Goal: Consume media (video, audio)

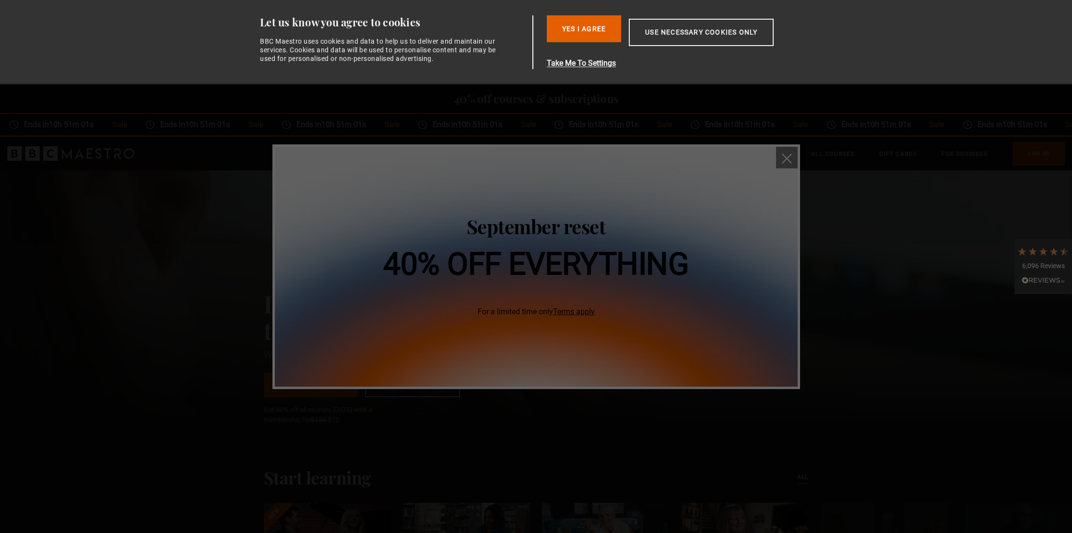
click at [786, 161] on img "close" at bounding box center [787, 158] width 10 height 10
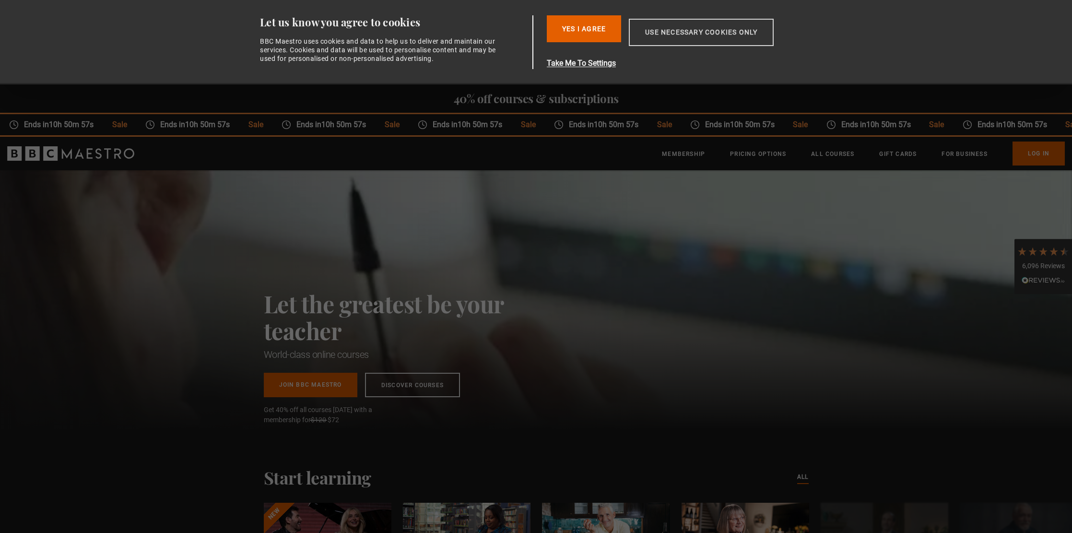
click at [697, 36] on button "Use necessary cookies only" at bounding box center [701, 32] width 145 height 27
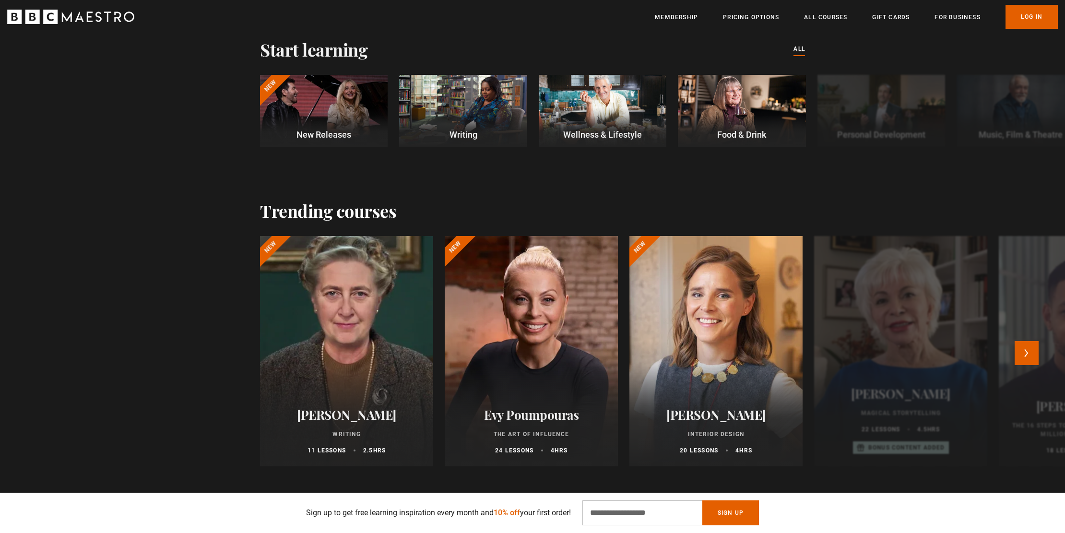
scroll to position [468, 0]
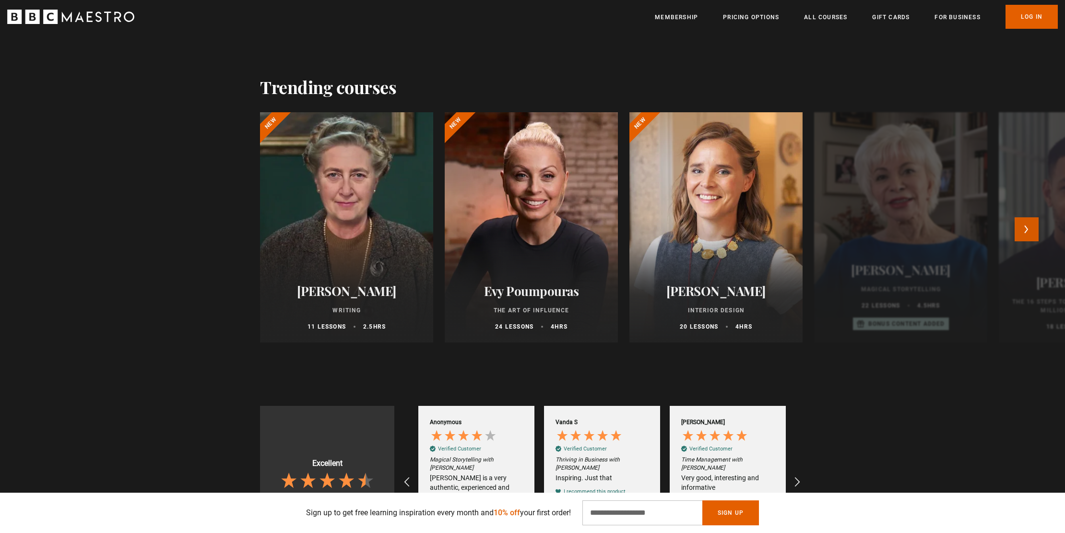
click at [1027, 230] on button "Next" at bounding box center [1026, 229] width 24 height 24
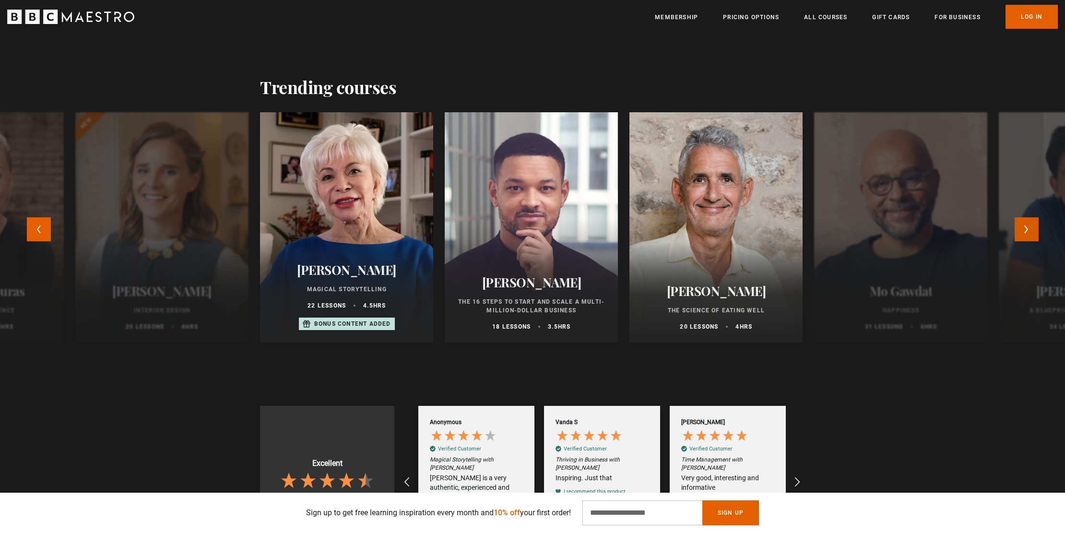
click at [1027, 230] on button "Next" at bounding box center [1026, 229] width 24 height 24
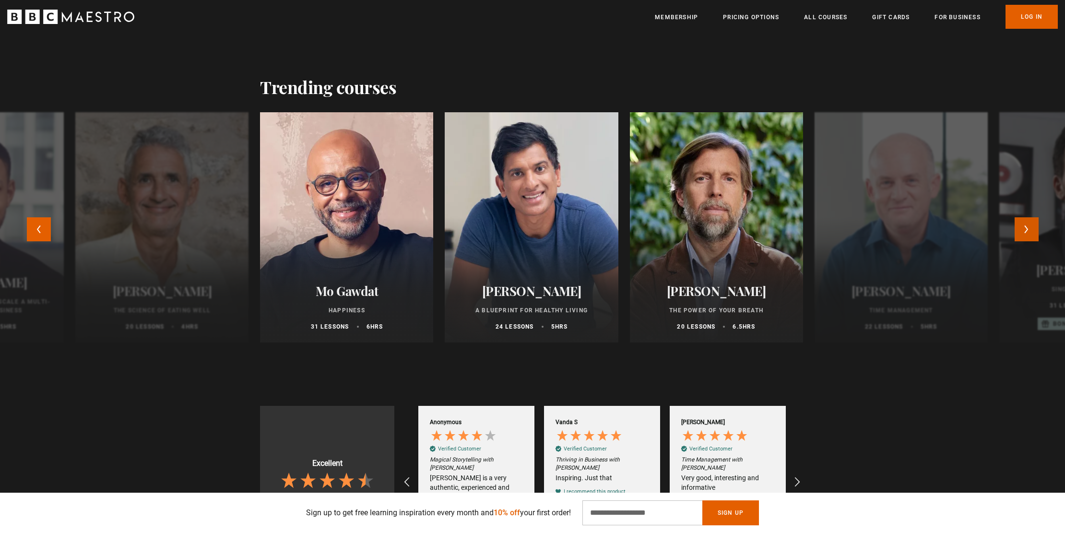
click at [1027, 230] on button "Next" at bounding box center [1026, 229] width 24 height 24
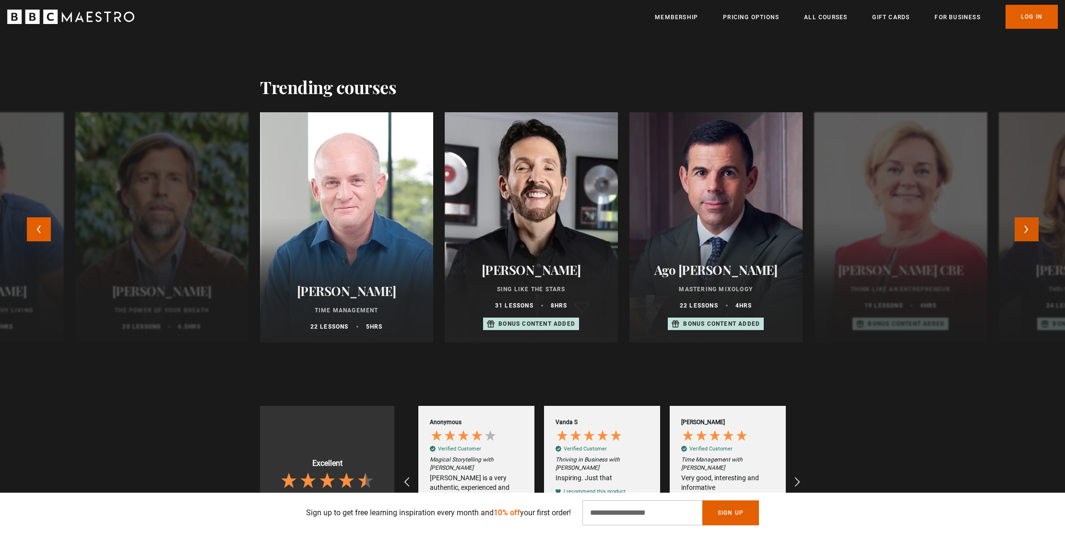
click at [1027, 230] on button "Next" at bounding box center [1026, 229] width 24 height 24
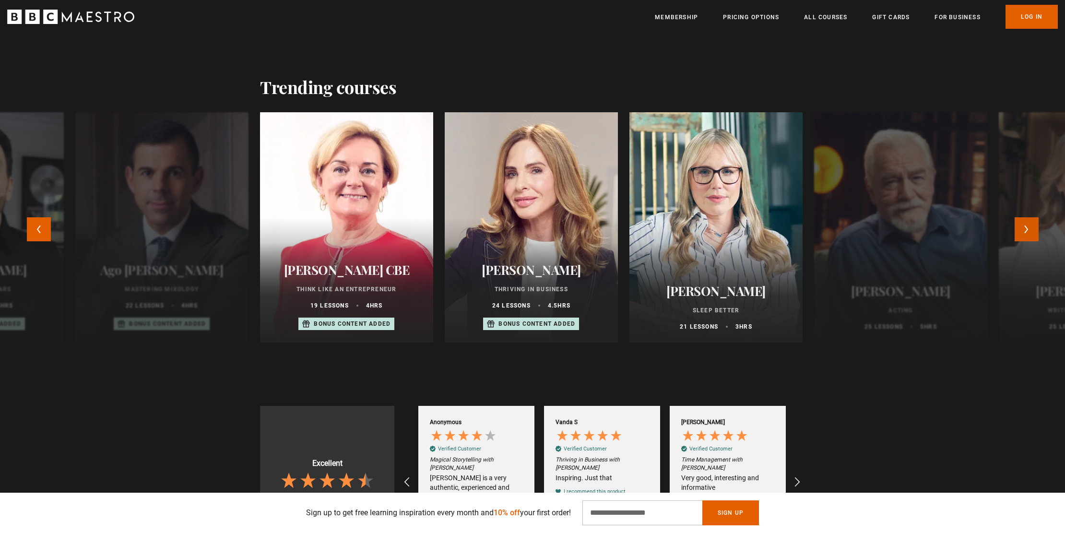
click at [1027, 230] on button "Next" at bounding box center [1026, 229] width 24 height 24
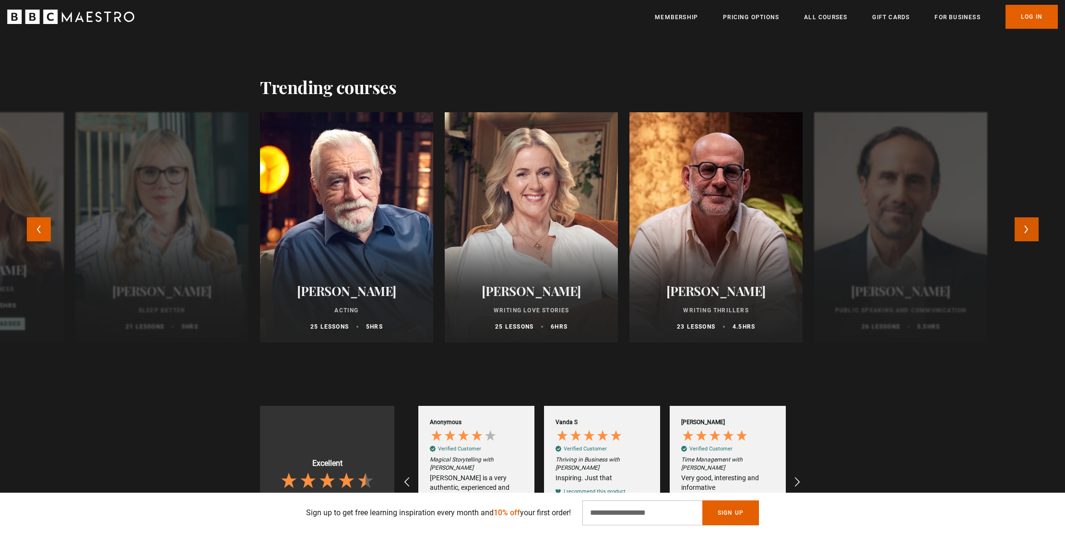
click at [1027, 230] on button "Next" at bounding box center [1026, 229] width 24 height 24
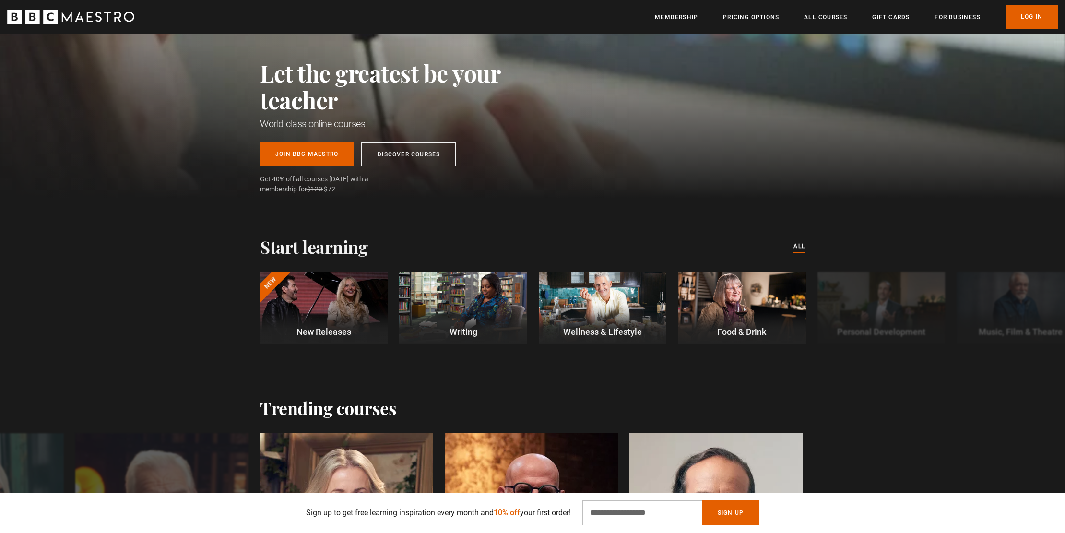
scroll to position [0, 0]
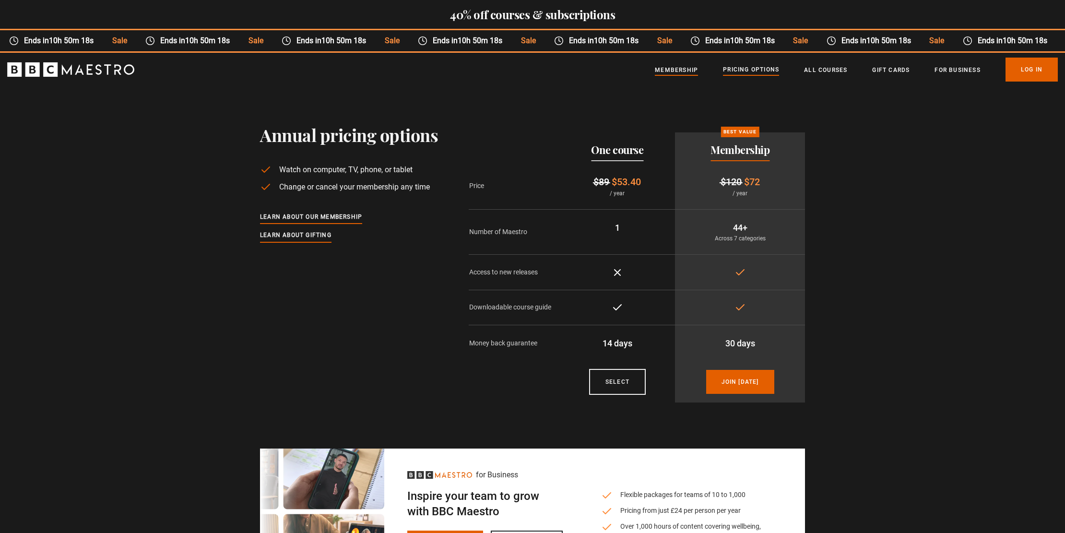
click at [668, 68] on link "Membership" at bounding box center [676, 70] width 43 height 10
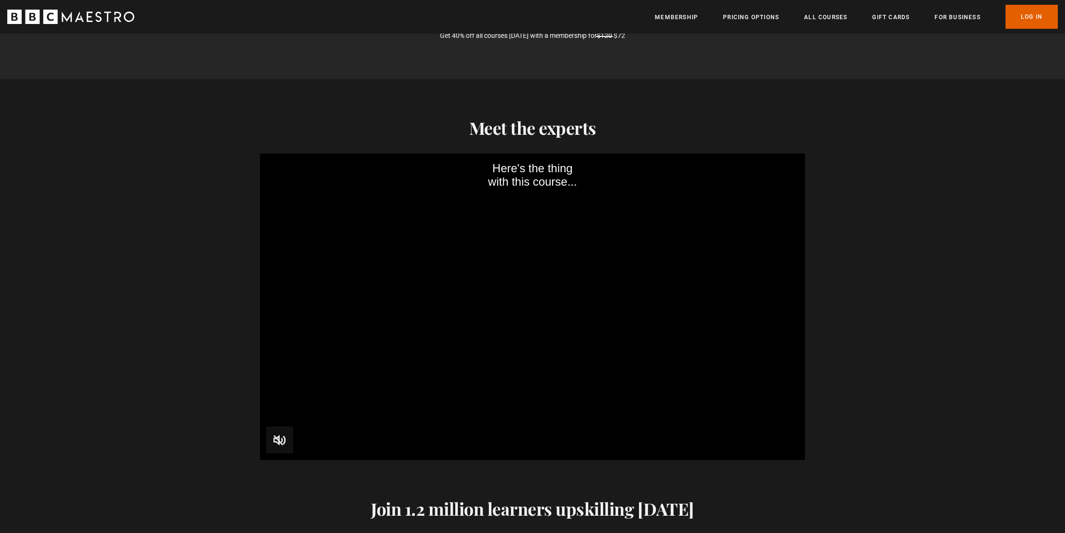
scroll to position [0, 126]
click at [79, 18] on icon "BBC Maestro" at bounding box center [70, 17] width 127 height 14
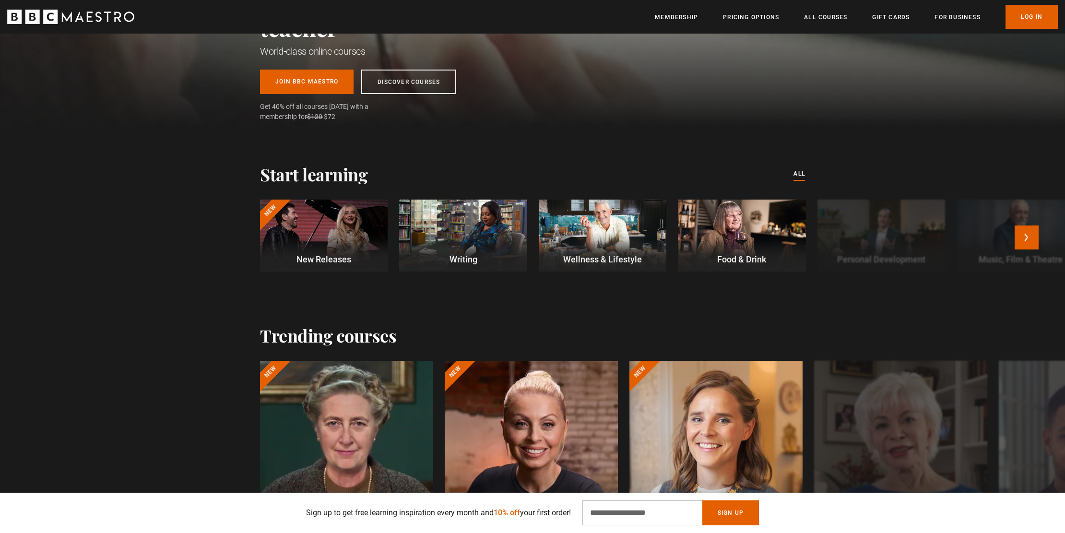
scroll to position [234, 0]
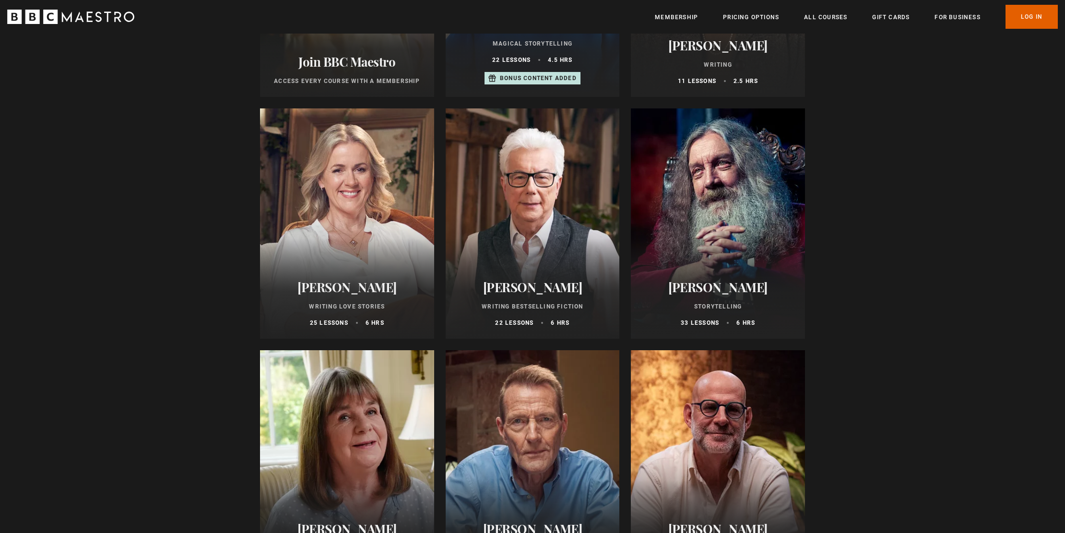
scroll to position [424, 0]
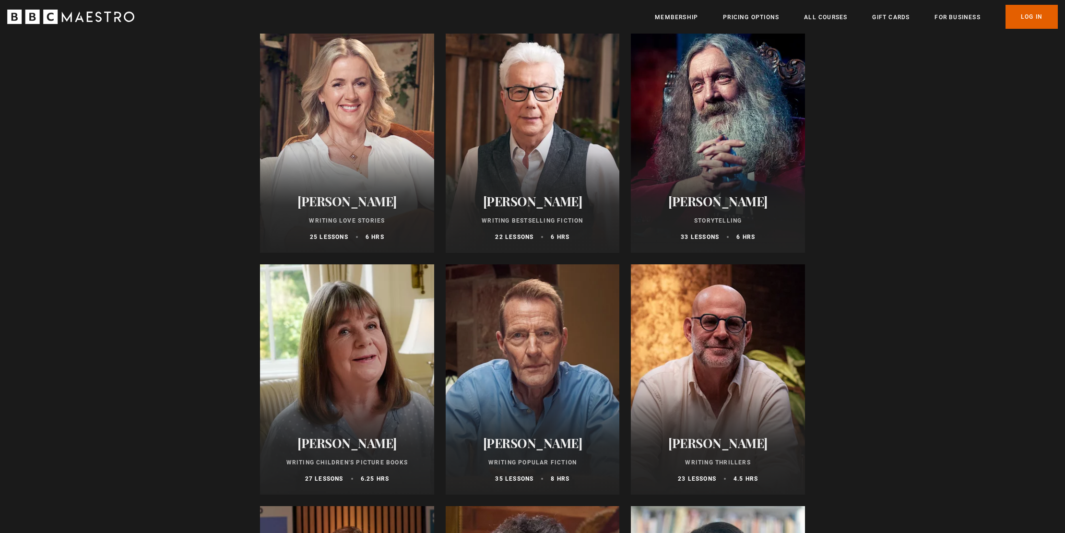
click at [722, 102] on div at bounding box center [718, 138] width 174 height 230
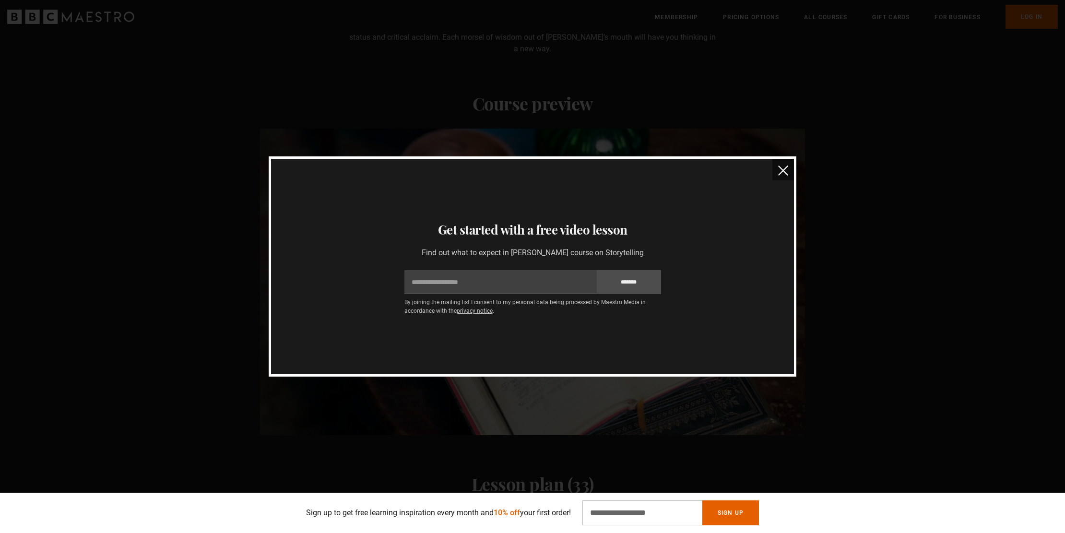
scroll to position [0, 251]
click at [465, 285] on input "Email" at bounding box center [500, 282] width 192 height 24
type input "**********"
click at [632, 282] on input "*******" at bounding box center [629, 282] width 64 height 24
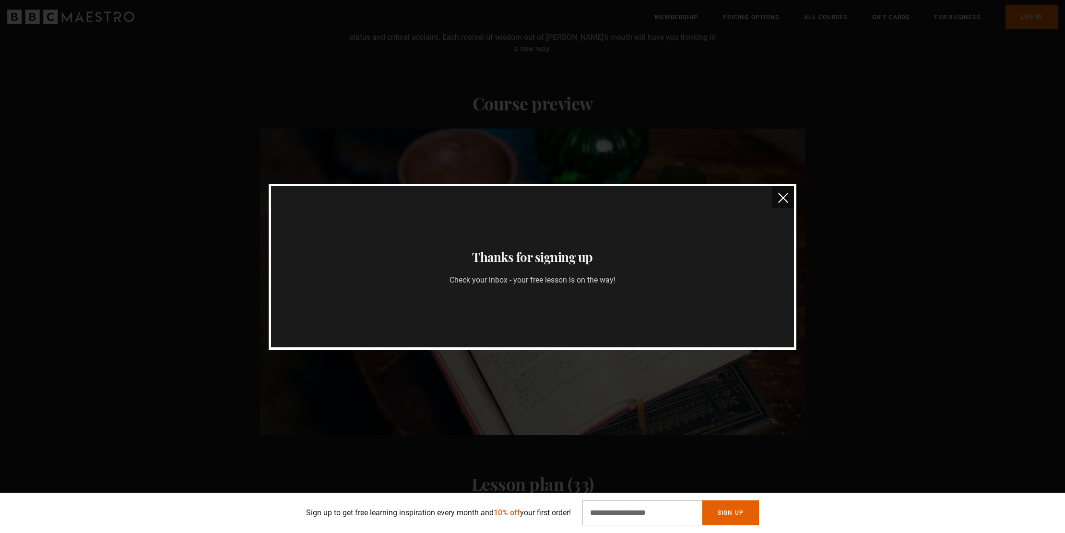
scroll to position [0, 377]
click at [781, 196] on img "close" at bounding box center [783, 198] width 10 height 10
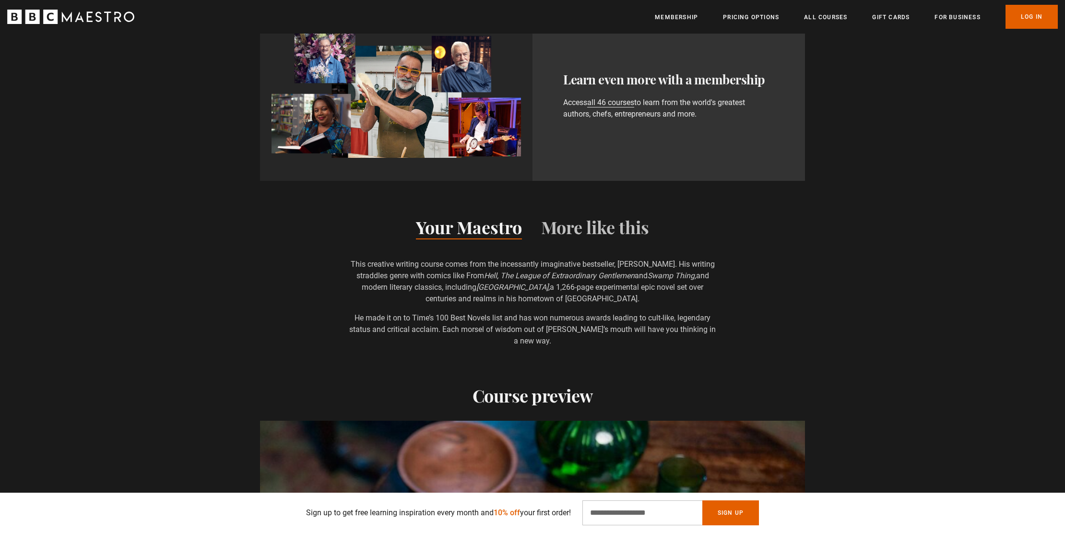
scroll to position [686, 0]
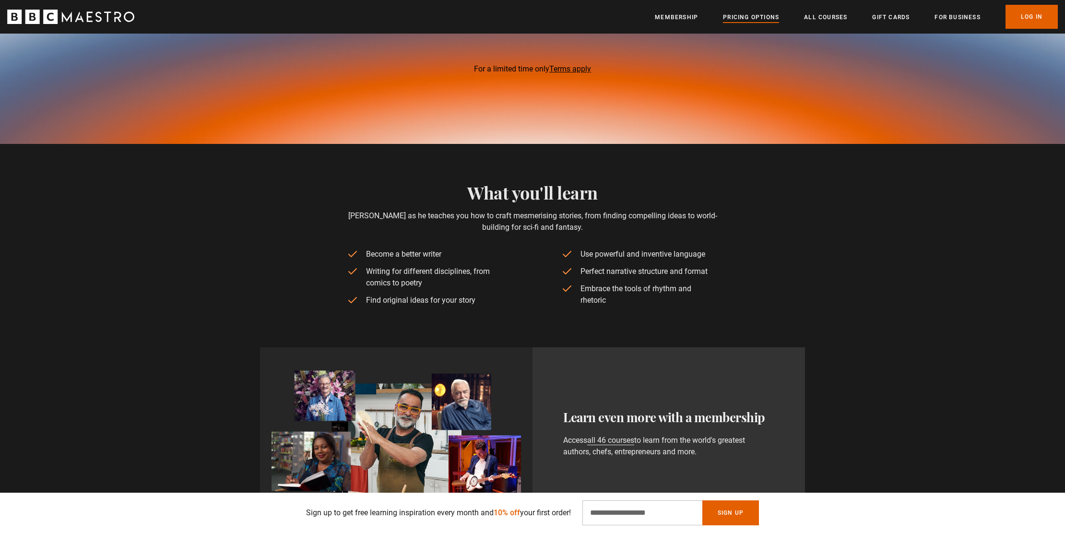
click at [759, 18] on link "Pricing Options" at bounding box center [751, 17] width 56 height 10
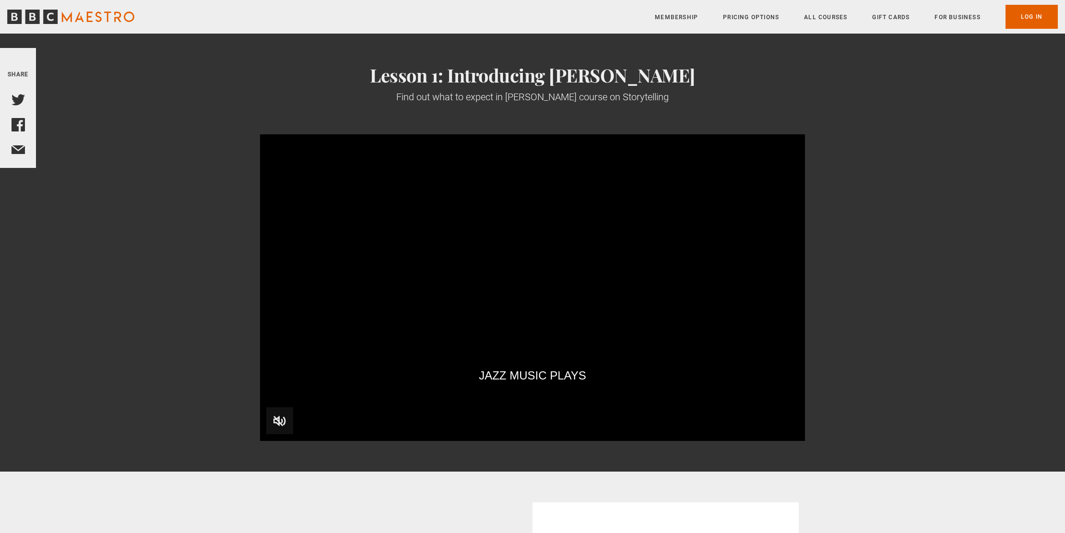
click at [281, 418] on span "Video Player" at bounding box center [279, 420] width 27 height 27
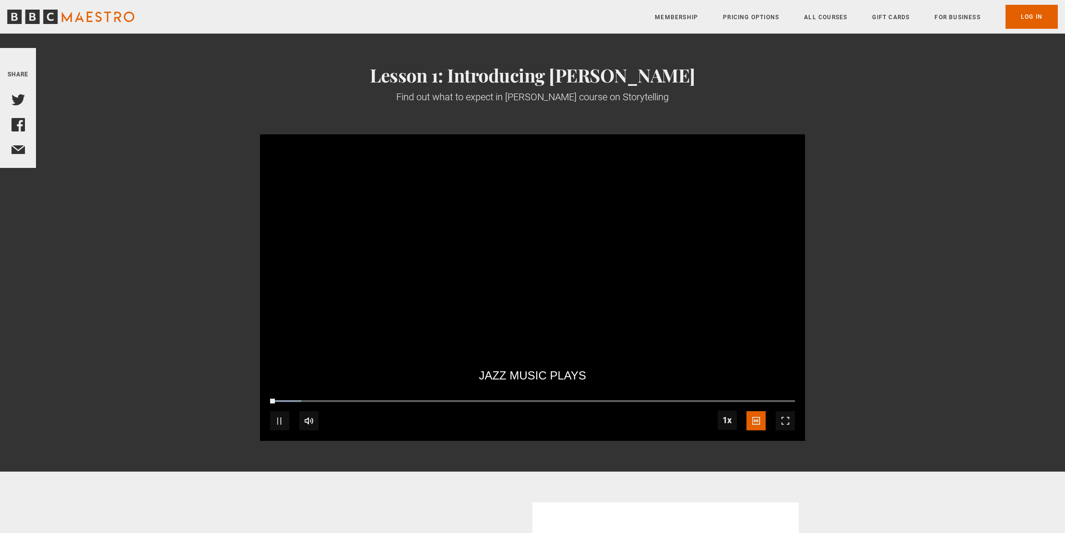
click at [785, 422] on span "Video Player" at bounding box center [784, 420] width 19 height 19
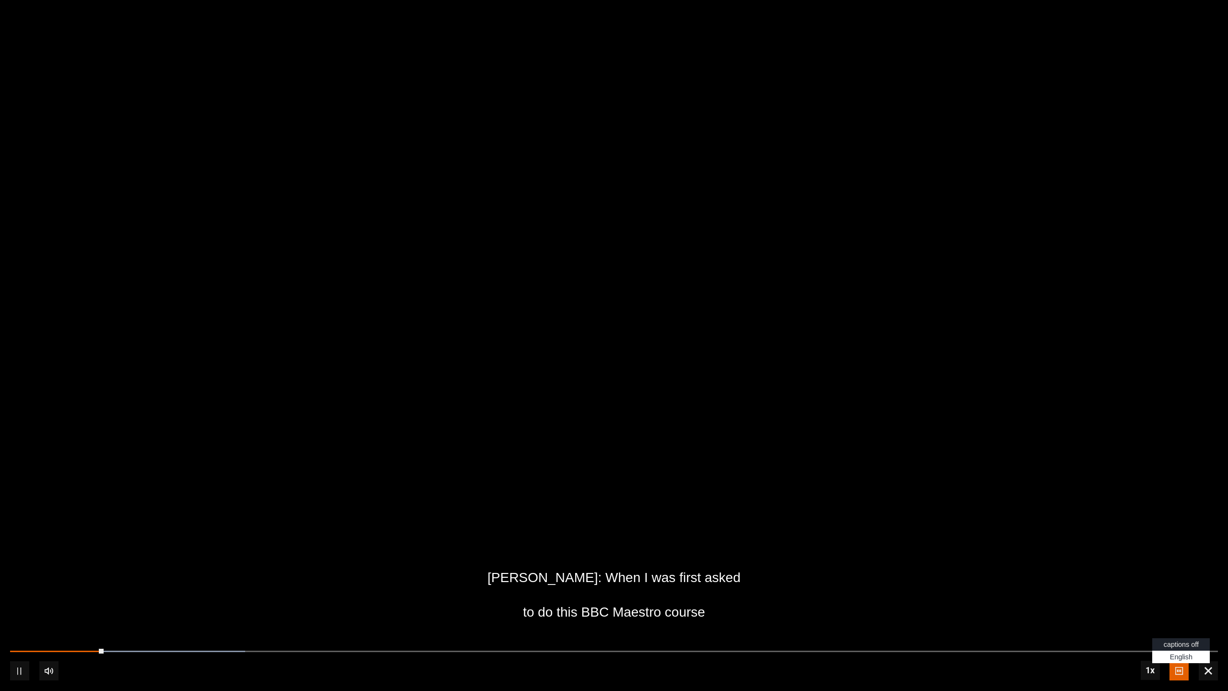
click at [1064, 532] on span "captions off" at bounding box center [1180, 644] width 35 height 8
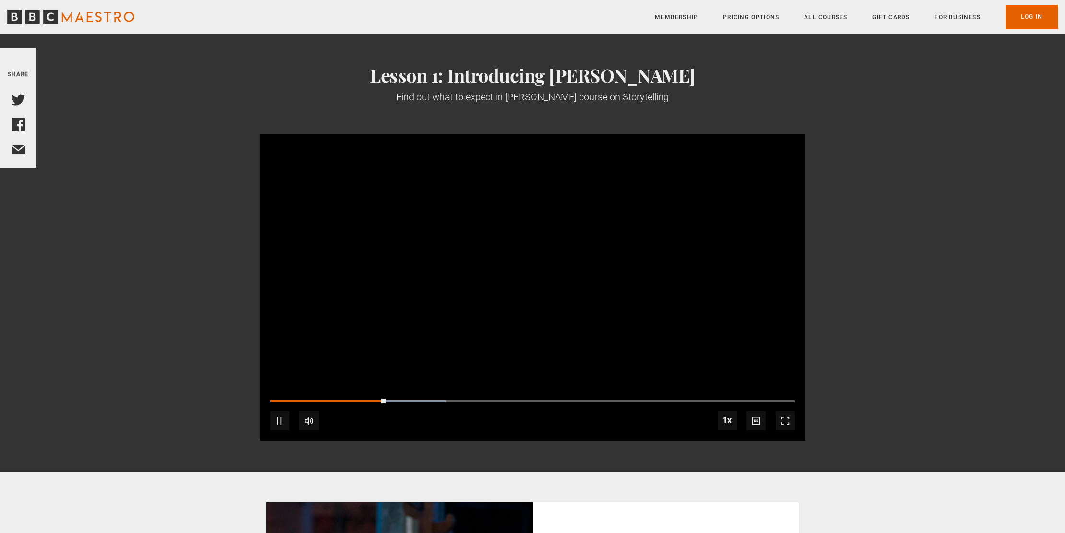
click at [520, 304] on video "Video Player" at bounding box center [532, 287] width 545 height 306
click at [280, 417] on span "Video Player" at bounding box center [279, 420] width 19 height 19
click at [548, 315] on video "Video Player" at bounding box center [532, 287] width 545 height 306
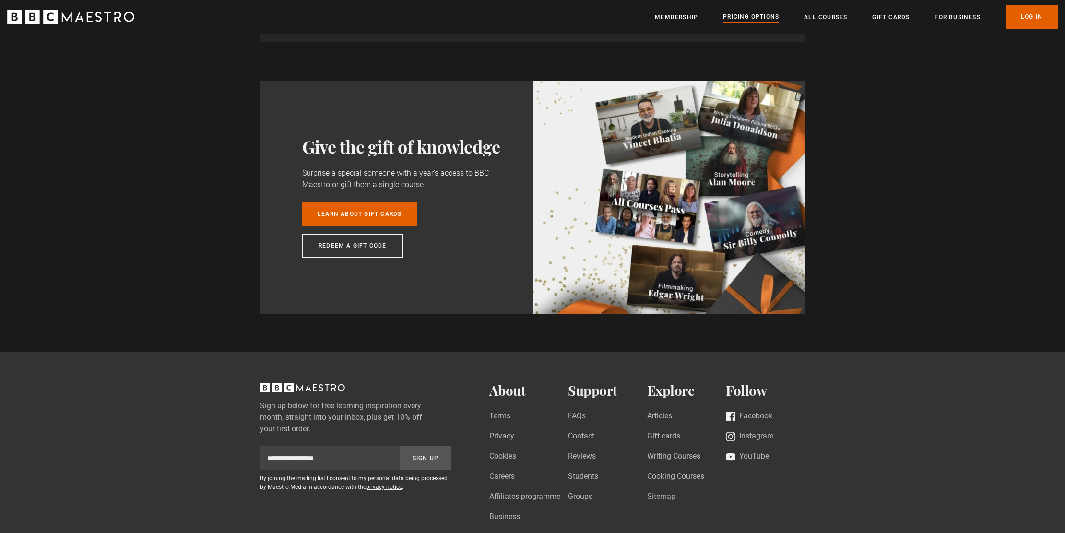
scroll to position [280, 0]
